Goal: Navigation & Orientation: Go to known website

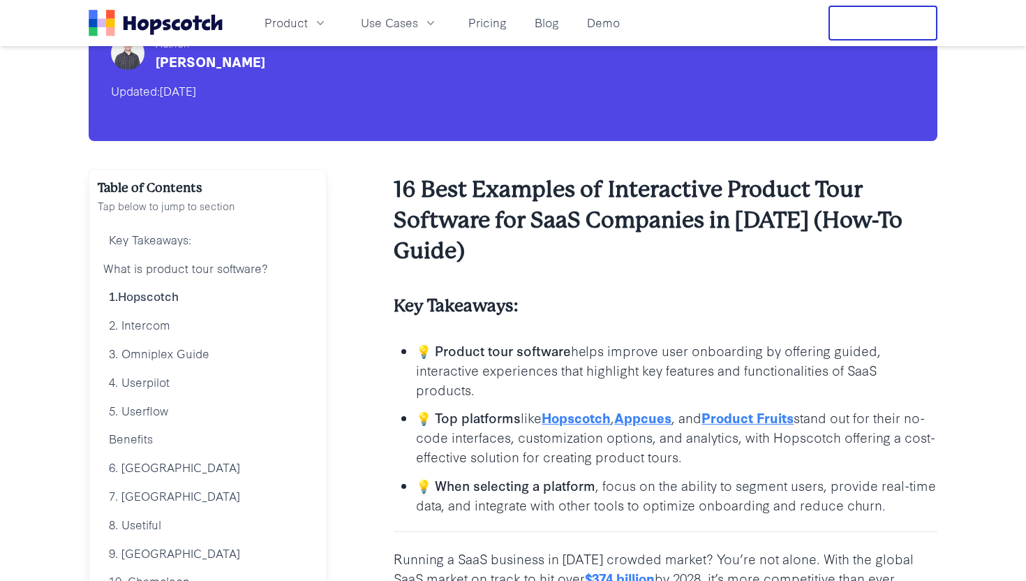
click at [581, 418] on link "Hopscotch" at bounding box center [576, 417] width 69 height 19
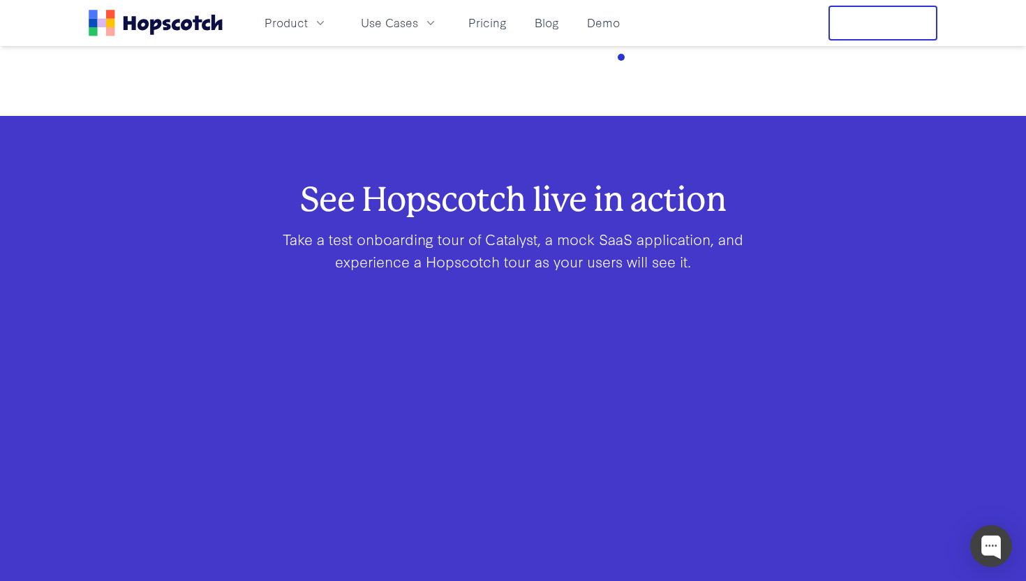
scroll to position [775, 0]
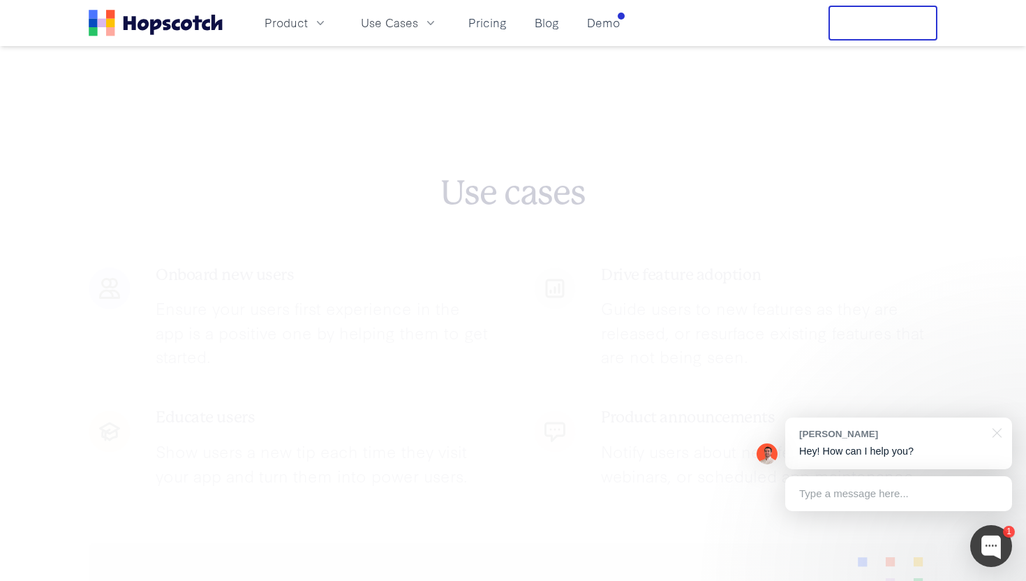
scroll to position [2133, 0]
